Goal: Information Seeking & Learning: Learn about a topic

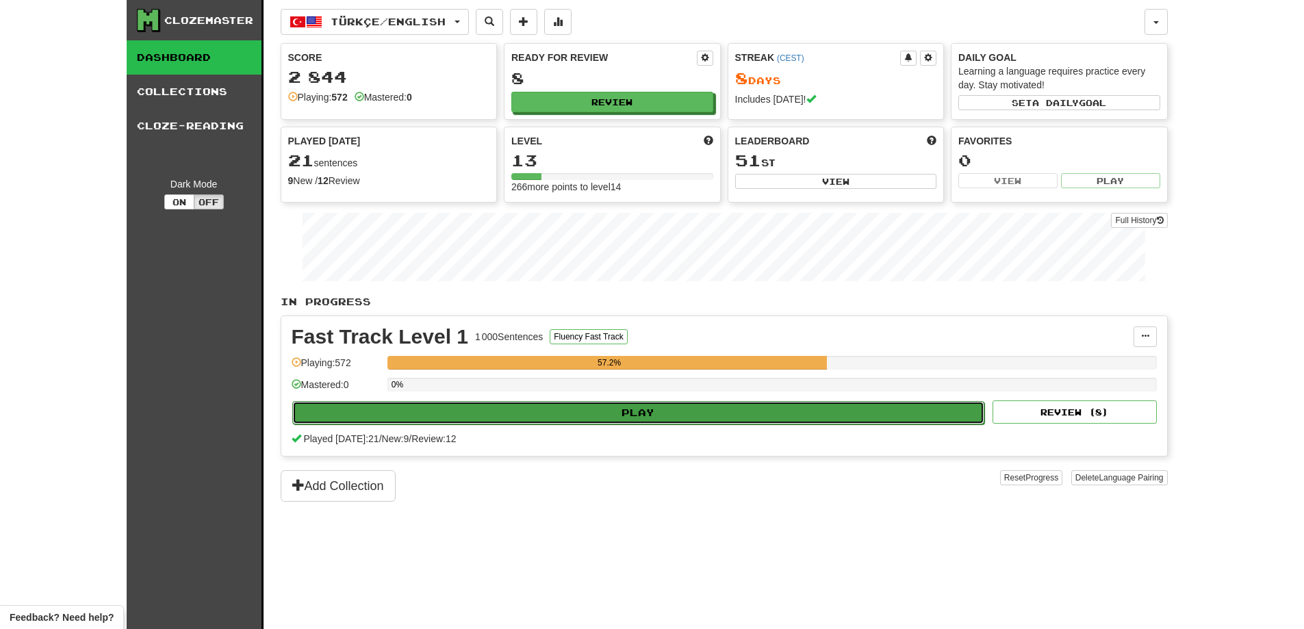
click at [716, 413] on button "Play" at bounding box center [638, 412] width 693 height 23
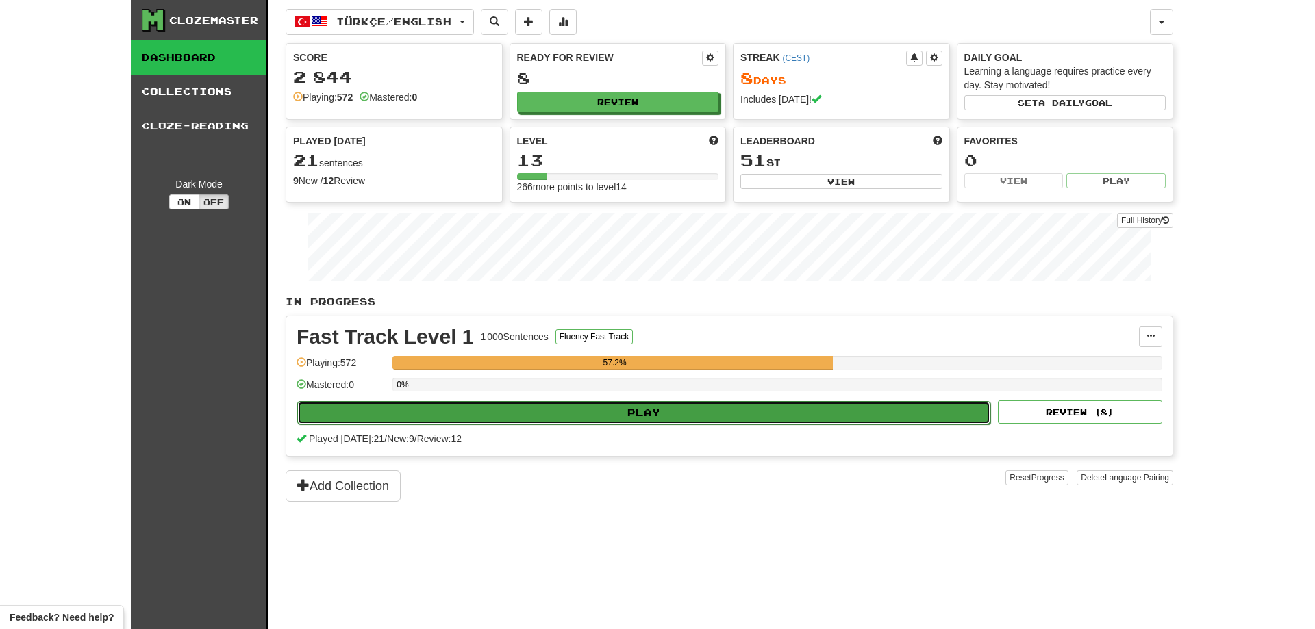
select select "**"
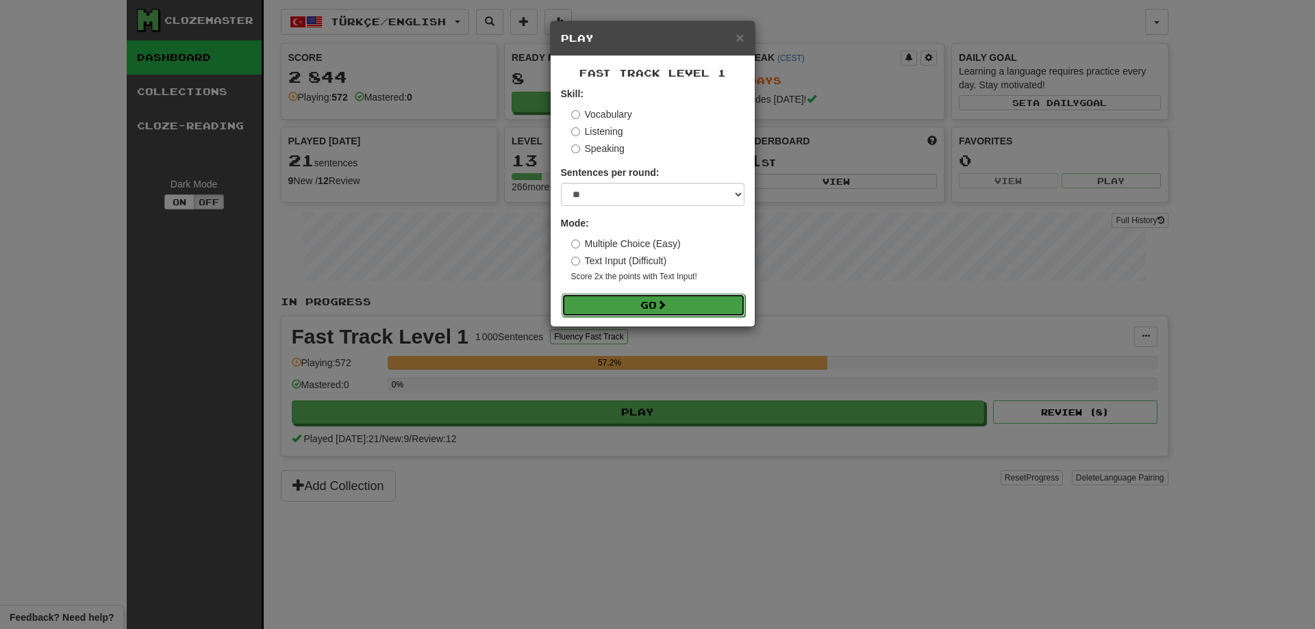
click at [607, 309] on button "Go" at bounding box center [653, 305] width 184 height 23
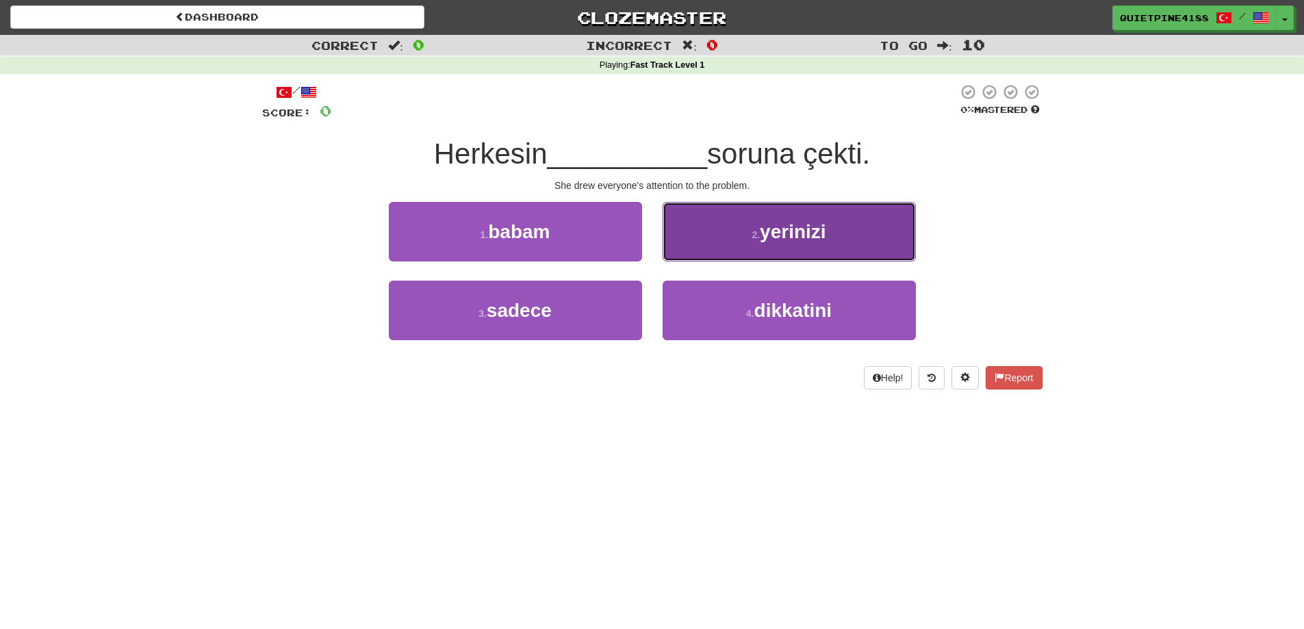
click at [696, 221] on button "2 . yerinizi" at bounding box center [789, 232] width 253 height 60
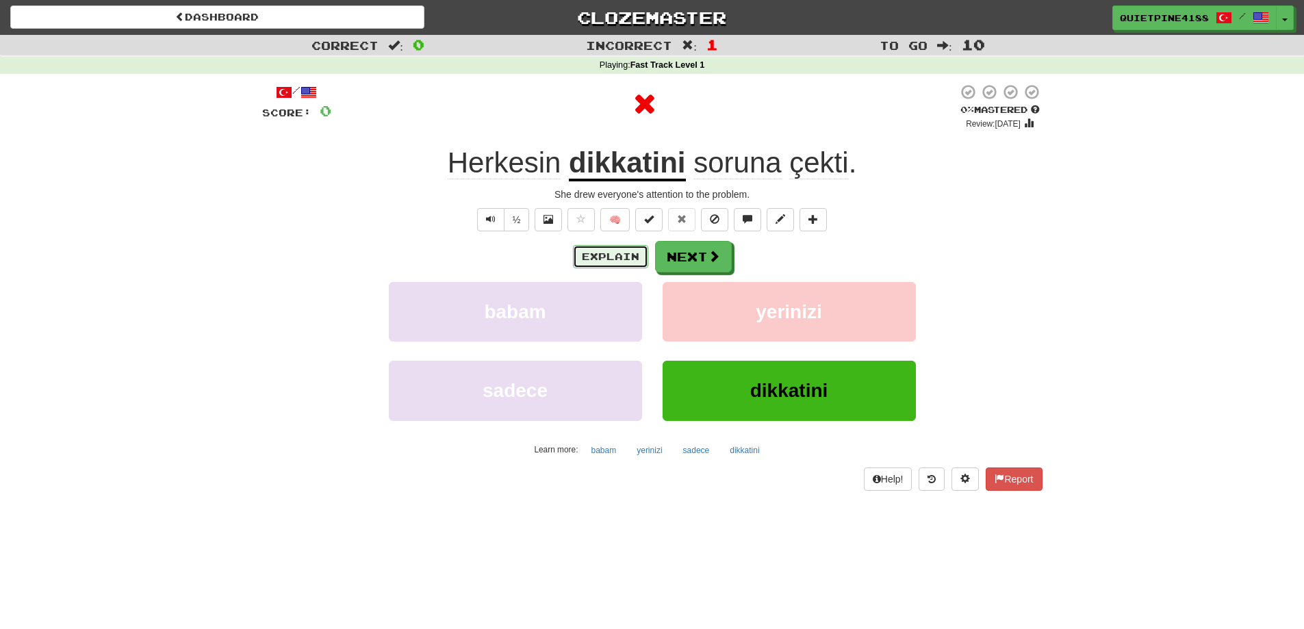
click at [594, 254] on button "Explain" at bounding box center [610, 256] width 75 height 23
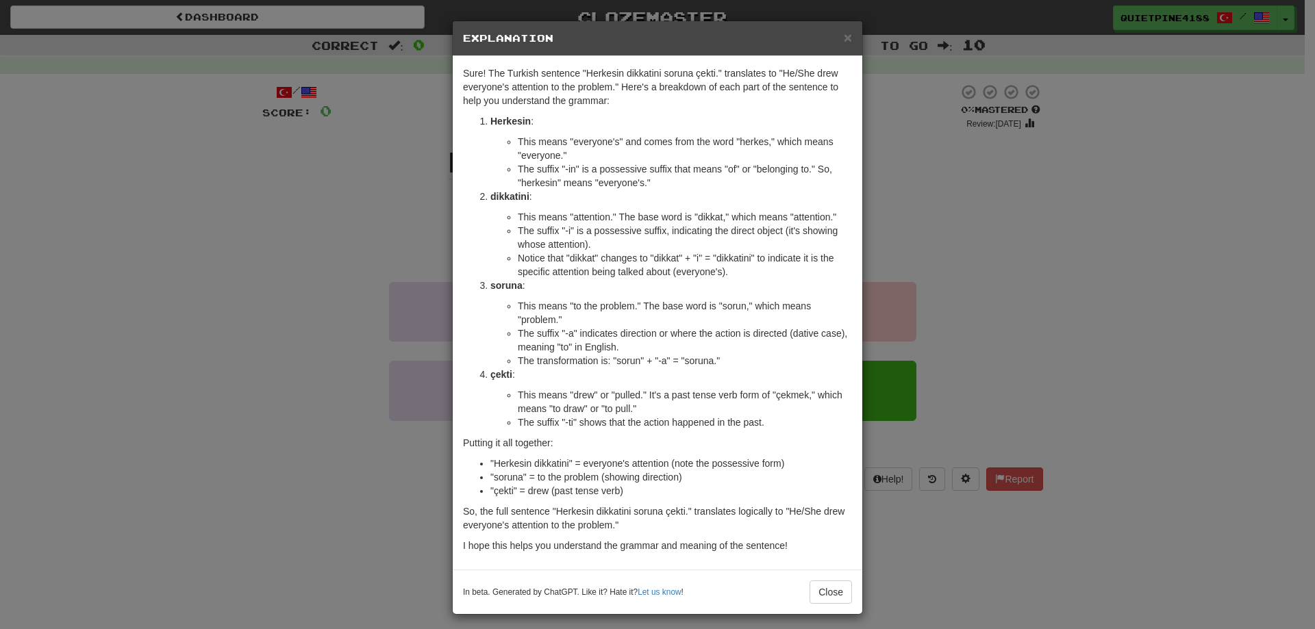
click at [318, 353] on div "× Explanation Sure! The Turkish sentence "Herkesin dikkatini soruna çekti." tra…" at bounding box center [657, 314] width 1315 height 629
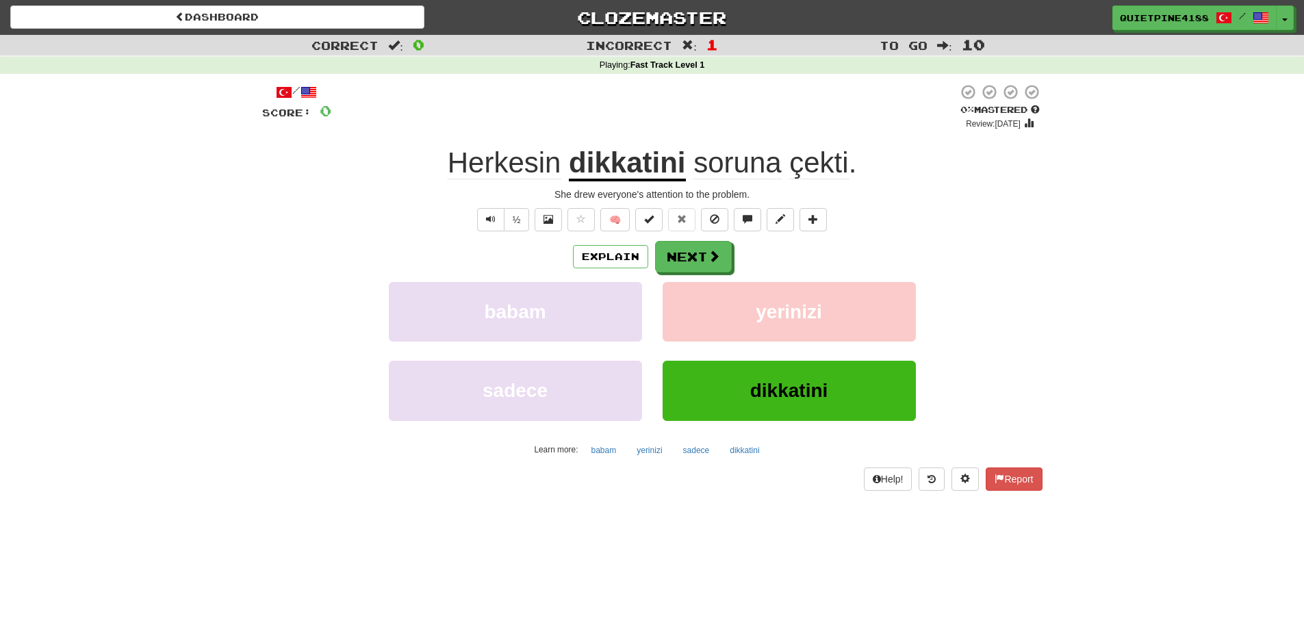
click at [707, 232] on div "/ Score: 0 0 % Mastered Review: [DATE] Herkesin dikkatini soruna çekti . She dr…" at bounding box center [652, 287] width 781 height 407
click at [702, 266] on button "Next" at bounding box center [694, 257] width 77 height 31
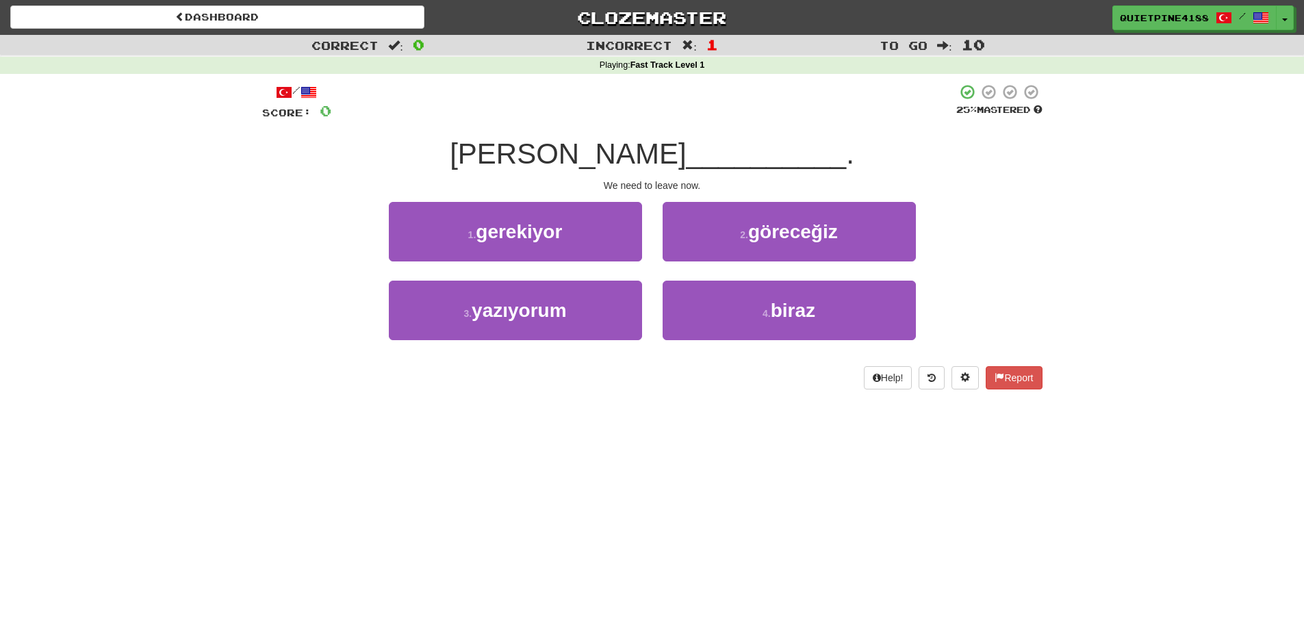
drag, startPoint x: 475, startPoint y: 149, endPoint x: 658, endPoint y: 168, distance: 183.8
click at [658, 168] on span "[PERSON_NAME]" at bounding box center [568, 154] width 236 height 32
click at [214, 423] on div "Dashboard Clozemaster QuietPine4188 / Toggle Dropdown Dashboard Leaderboard Act…" at bounding box center [652, 314] width 1304 height 629
drag, startPoint x: 469, startPoint y: 157, endPoint x: 657, endPoint y: 150, distance: 188.4
click at [657, 150] on span "[PERSON_NAME]" at bounding box center [568, 154] width 236 height 32
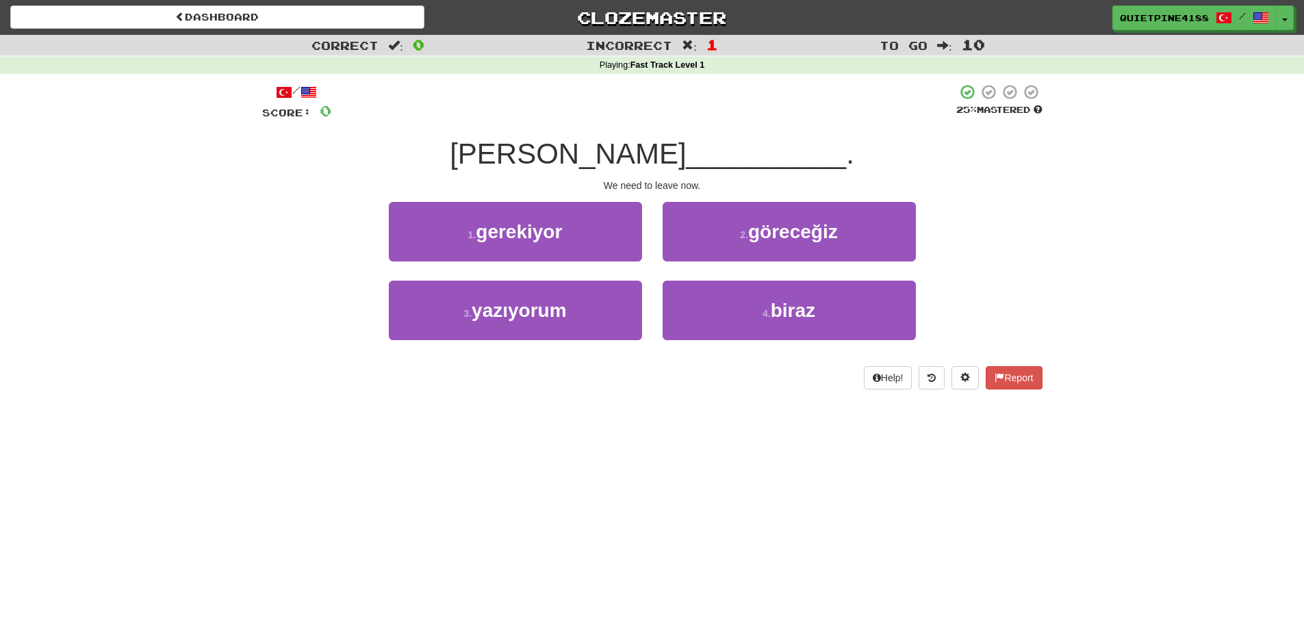
click at [249, 443] on div "Dashboard Clozemaster QuietPine4188 / Toggle Dropdown Dashboard Leaderboard Act…" at bounding box center [652, 314] width 1304 height 629
drag, startPoint x: 320, startPoint y: 112, endPoint x: 347, endPoint y: 112, distance: 27.4
click at [347, 112] on div "/ Score: 0 25 % Mastered" at bounding box center [652, 103] width 781 height 38
click at [316, 219] on div "1 . gerekiyor 2 . [GEOGRAPHIC_DATA]" at bounding box center [653, 241] width 822 height 79
drag, startPoint x: 264, startPoint y: 90, endPoint x: 333, endPoint y: 118, distance: 73.7
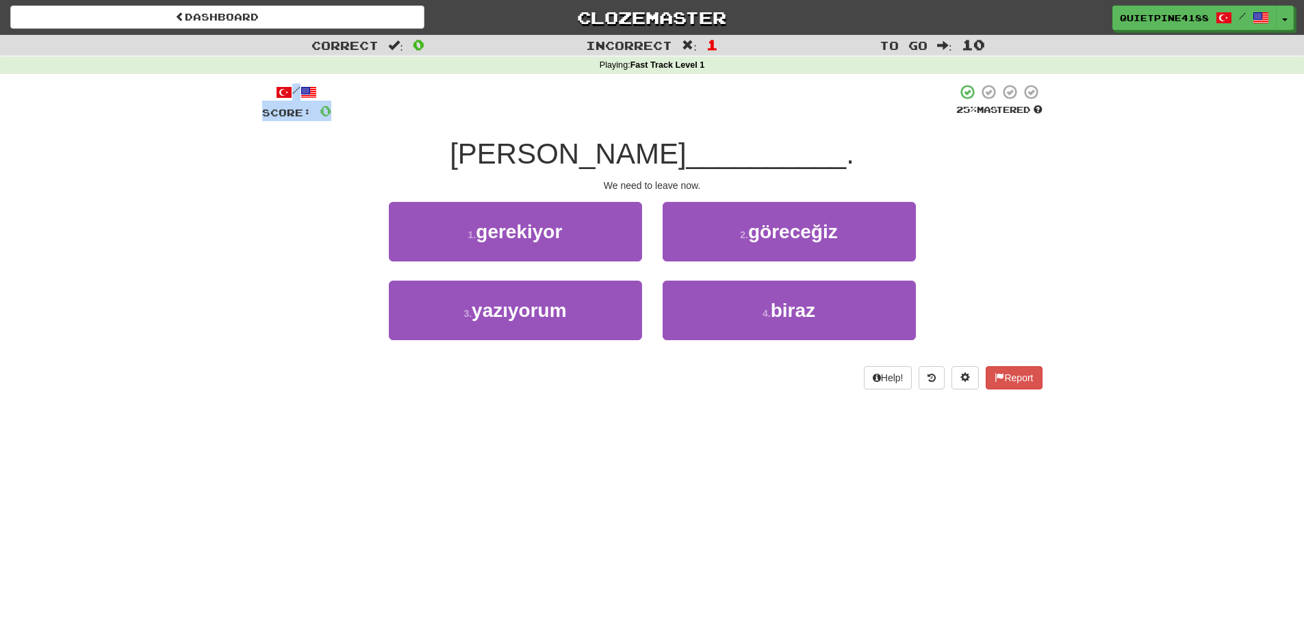
click at [333, 118] on div "/ Score: 0 25 % Mastered" at bounding box center [652, 103] width 781 height 38
click at [244, 249] on div "Correct : 0 Incorrect : 1 To go : 10 Playing : Fast Track Level 1 / Score: 0 25…" at bounding box center [652, 222] width 1304 height 374
drag, startPoint x: 1066, startPoint y: 112, endPoint x: 244, endPoint y: 91, distance: 821.9
click at [244, 91] on div "Correct : 0 Incorrect : 1 To go : 10 Playing : Fast Track Level 1 / Score: 0 25…" at bounding box center [652, 222] width 1304 height 374
click at [212, 231] on div "Correct : 0 Incorrect : 1 To go : 10 Playing : Fast Track Level 1 / Score: 0 25…" at bounding box center [652, 222] width 1304 height 374
